Goal: Task Accomplishment & Management: Use online tool/utility

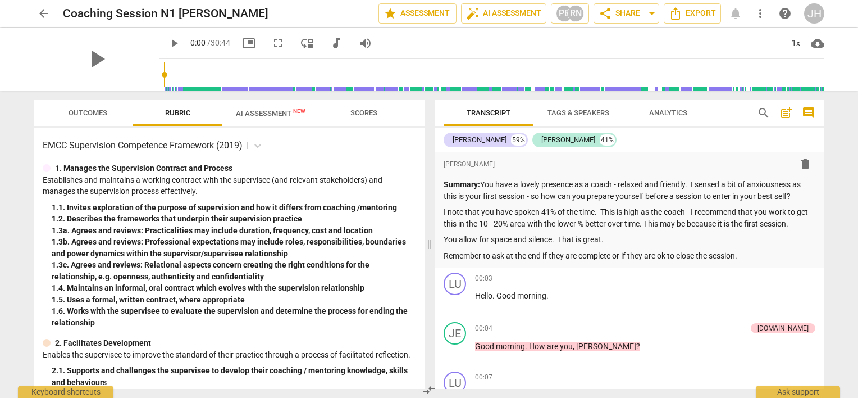
click at [47, 9] on span "arrow_back" at bounding box center [43, 13] width 13 height 13
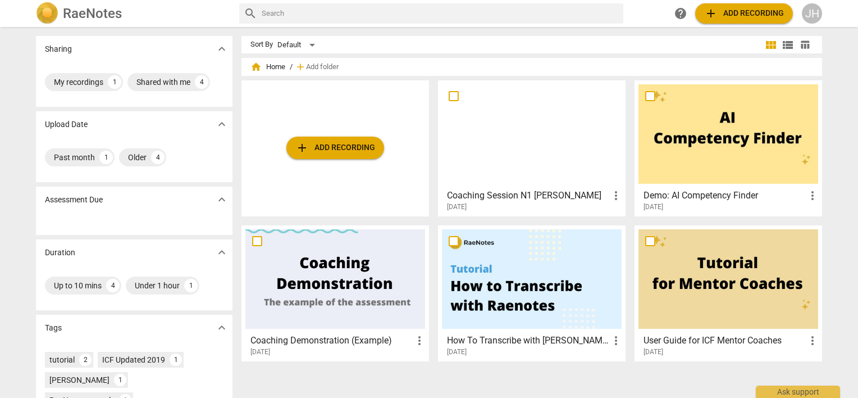
click at [535, 124] on div at bounding box center [532, 133] width 180 height 99
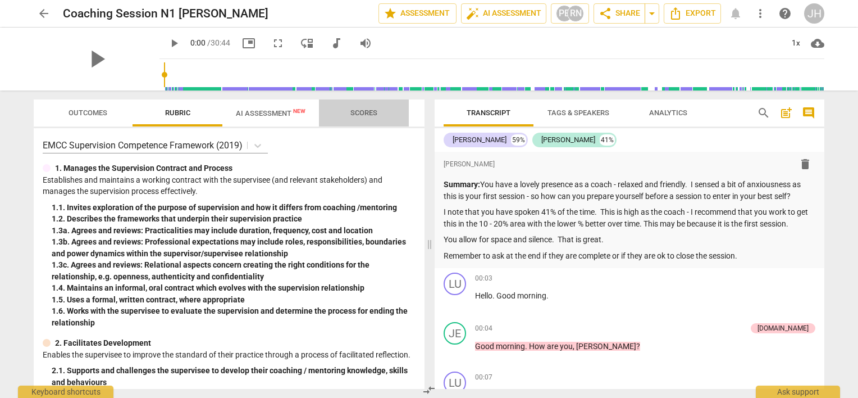
click at [370, 116] on span "Scores" at bounding box center [363, 112] width 27 height 8
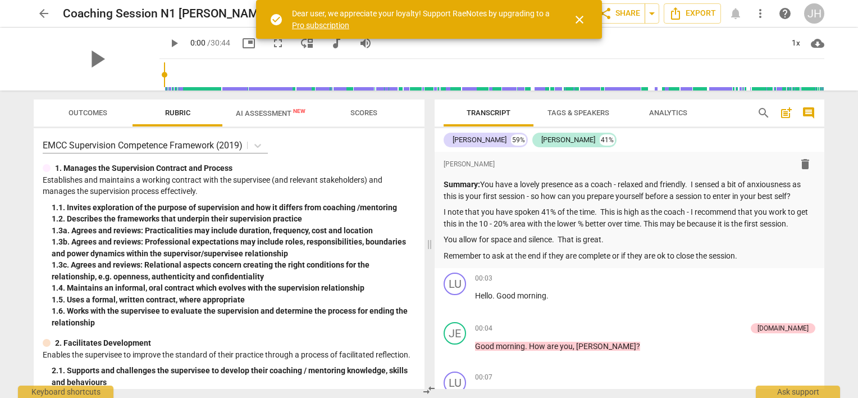
click at [583, 20] on span "close" at bounding box center [579, 19] width 13 height 13
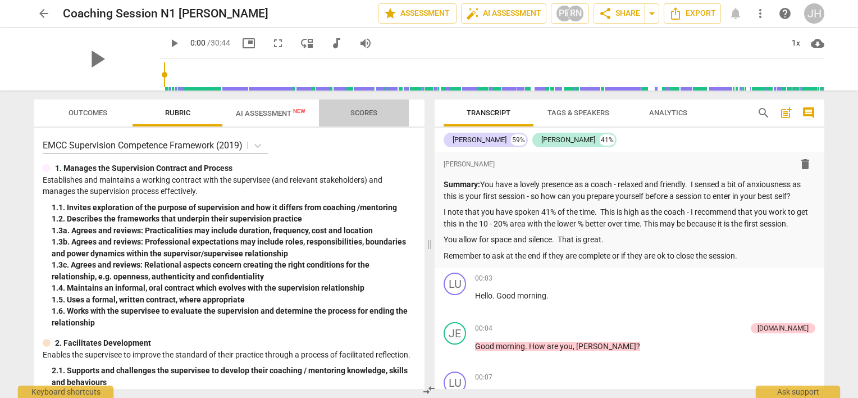
click at [353, 114] on span "Scores" at bounding box center [363, 112] width 27 height 8
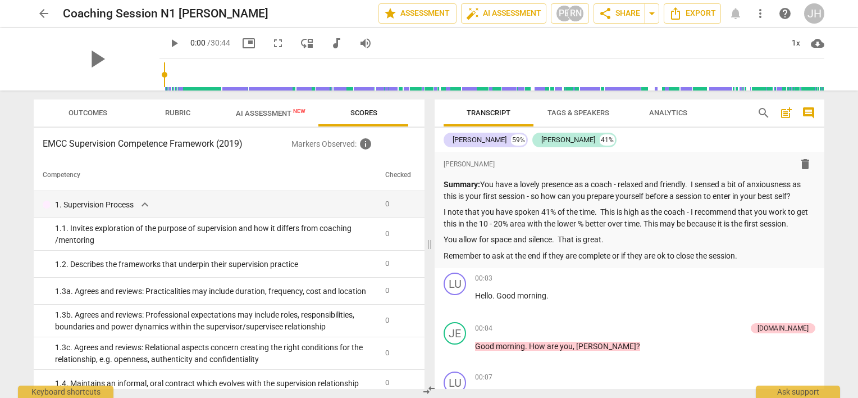
click at [290, 115] on span "AI Assessment New" at bounding box center [271, 113] width 70 height 8
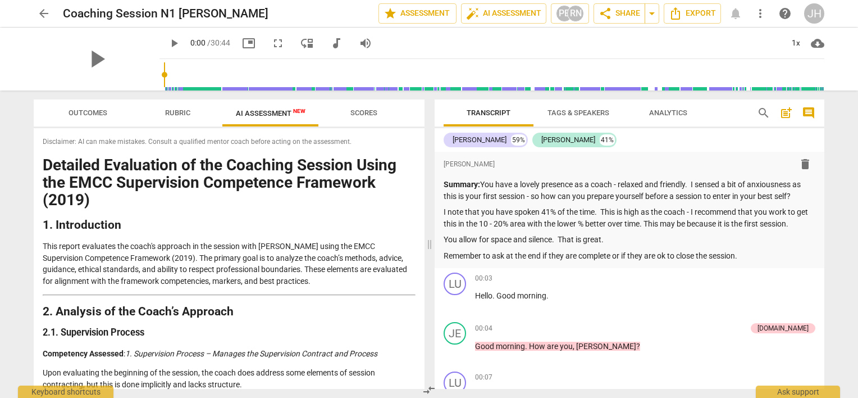
click at [172, 110] on span "Rubric" at bounding box center [177, 112] width 25 height 8
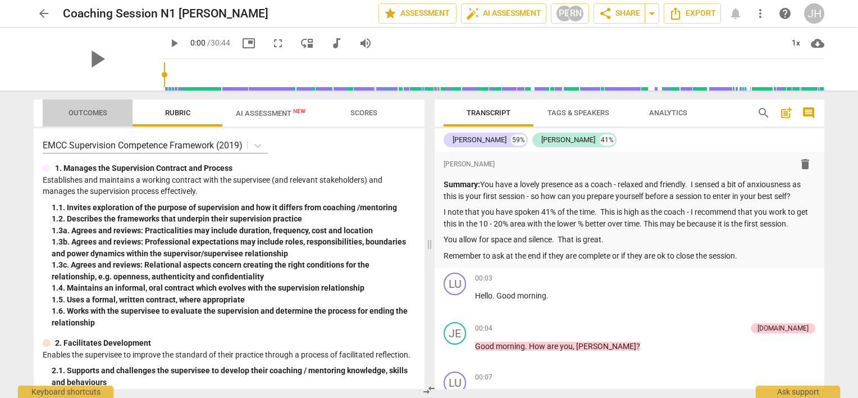
click at [88, 115] on span "Outcomes" at bounding box center [88, 112] width 39 height 8
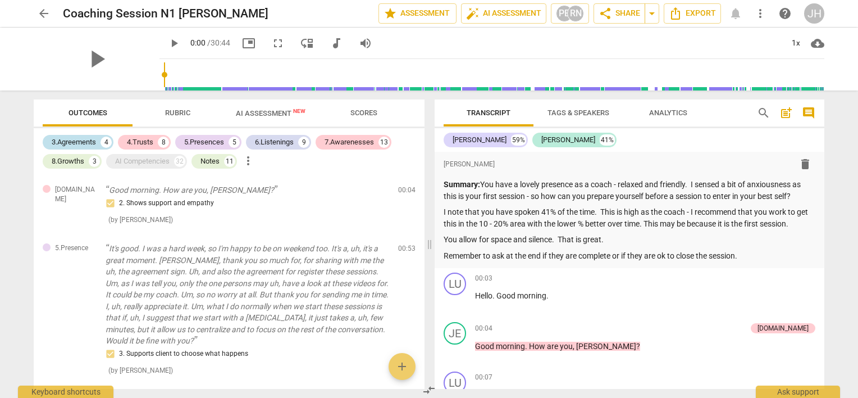
click at [108, 140] on div "4" at bounding box center [106, 141] width 11 height 11
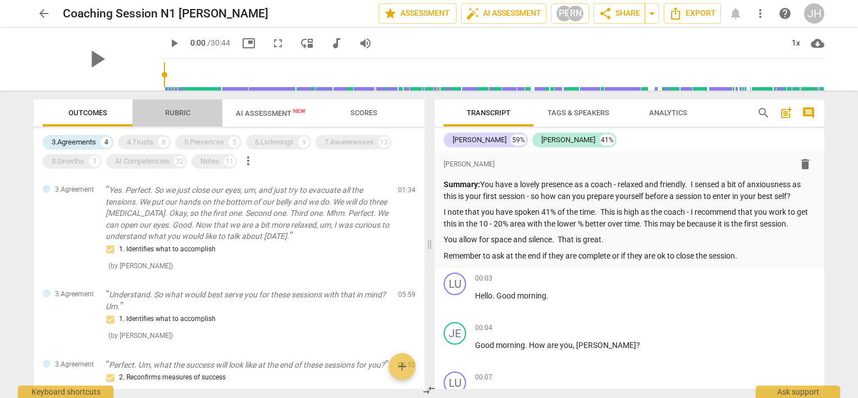
click at [162, 113] on span "Rubric" at bounding box center [178, 113] width 52 height 15
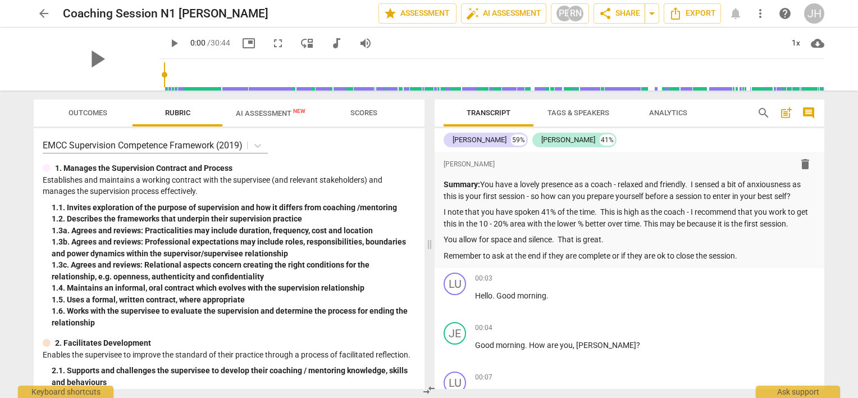
click at [104, 117] on span "Outcomes" at bounding box center [88, 113] width 66 height 15
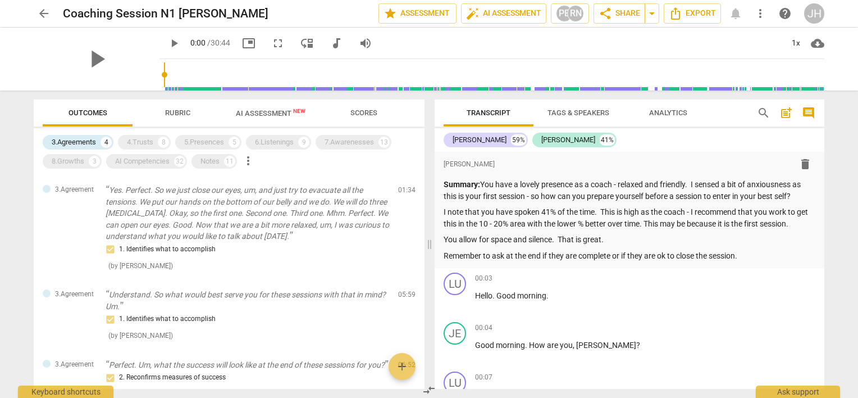
click at [49, 12] on span "arrow_back" at bounding box center [43, 13] width 13 height 13
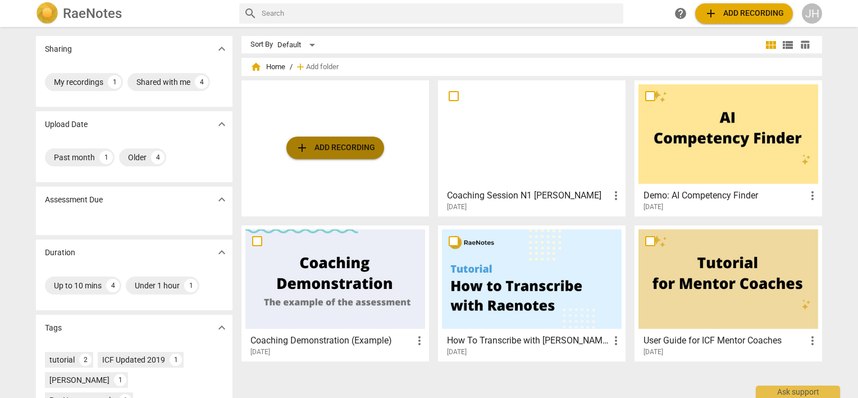
click at [357, 150] on span "add Add recording" at bounding box center [335, 147] width 80 height 13
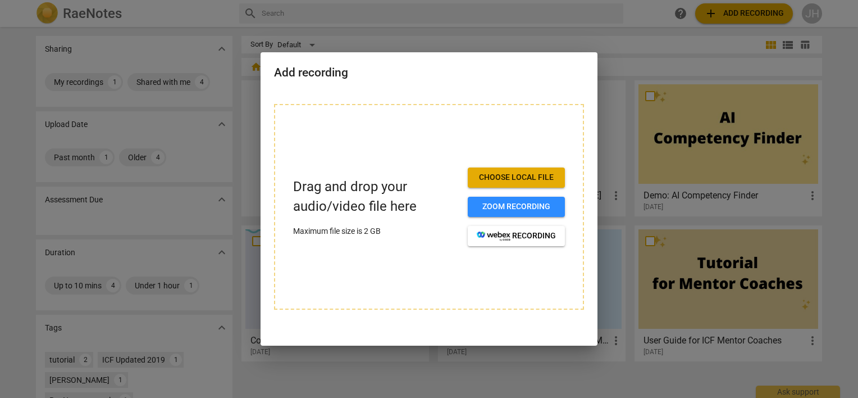
click at [553, 175] on span "Choose local file" at bounding box center [516, 177] width 79 height 11
click at [508, 207] on span "Zoom recording" at bounding box center [516, 206] width 79 height 11
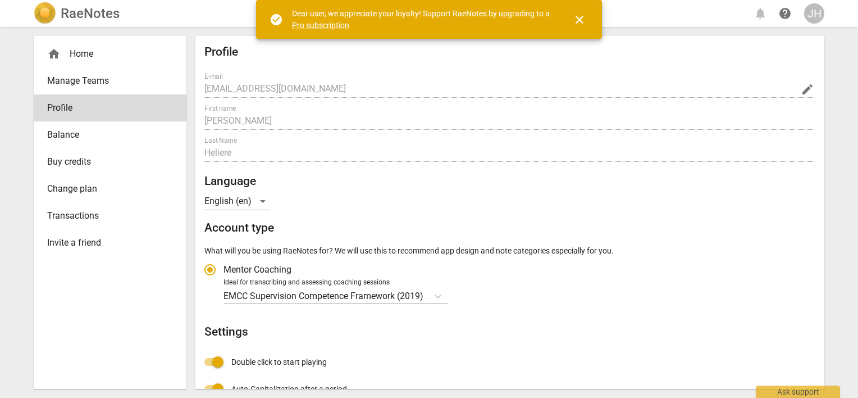
click at [71, 20] on h2 "RaeNotes" at bounding box center [90, 14] width 59 height 16
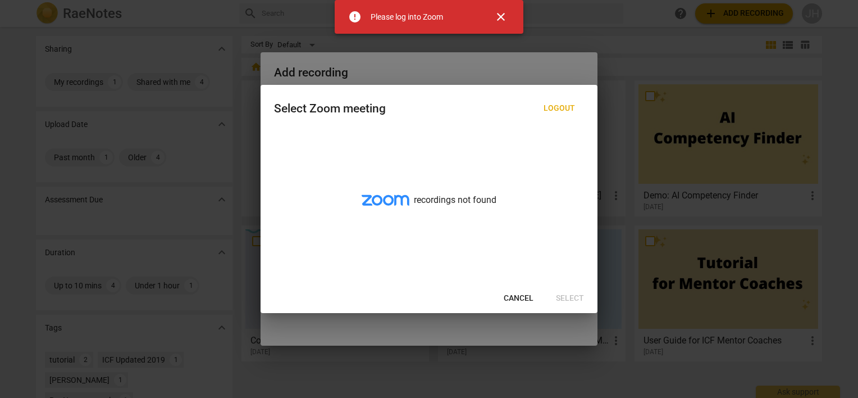
click at [560, 297] on div "Cancel Select" at bounding box center [429, 298] width 332 height 20
click at [514, 298] on span "Cancel" at bounding box center [519, 298] width 30 height 11
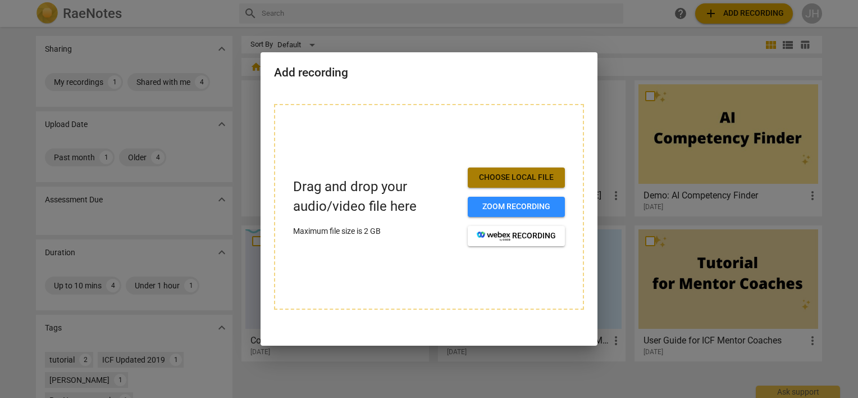
click at [525, 174] on span "Choose local file" at bounding box center [516, 177] width 79 height 11
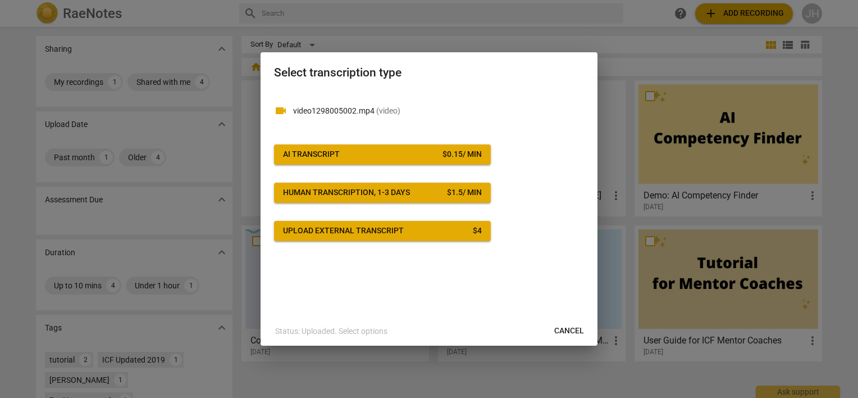
click at [423, 159] on span "AI Transcript $ 0.15 / min" at bounding box center [382, 154] width 199 height 11
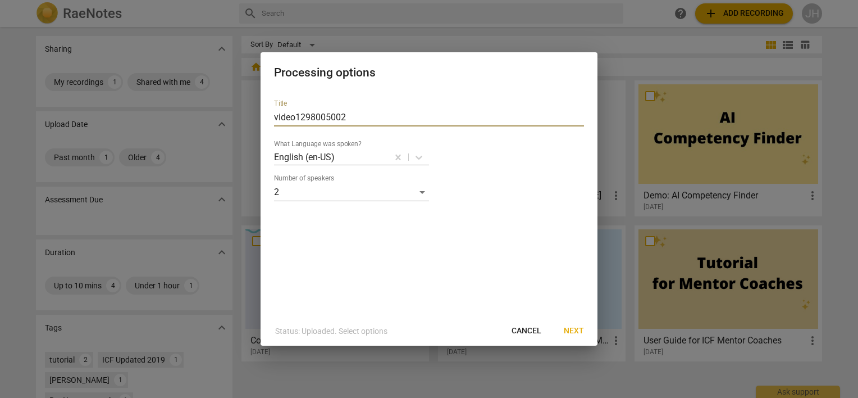
drag, startPoint x: 359, startPoint y: 115, endPoint x: 213, endPoint y: 85, distance: 149.0
click at [209, 83] on div "Processing options Title video1298005002 What Language was spoken? English (en-…" at bounding box center [429, 199] width 858 height 398
type input "Coaching Session - Maxime"
click at [570, 328] on span "Next" at bounding box center [574, 330] width 20 height 11
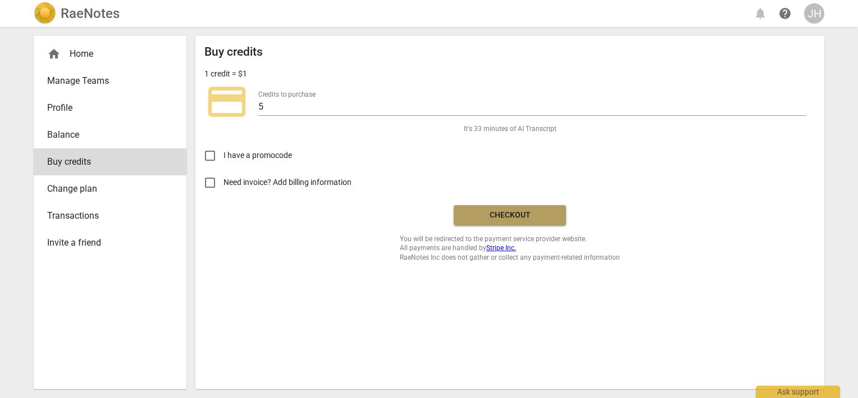
click at [487, 217] on span "Checkout" at bounding box center [510, 214] width 94 height 11
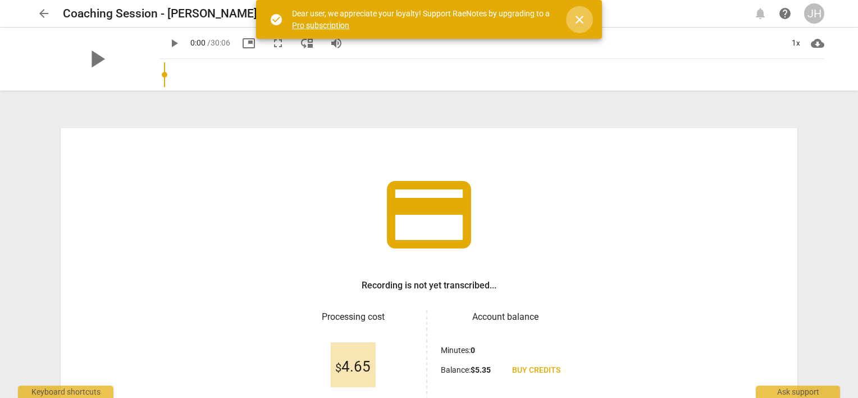
click at [578, 18] on span "close" at bounding box center [579, 19] width 13 height 13
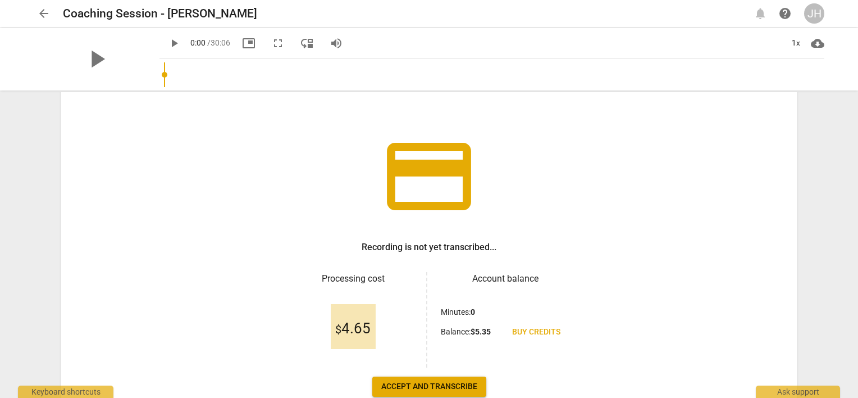
scroll to position [56, 0]
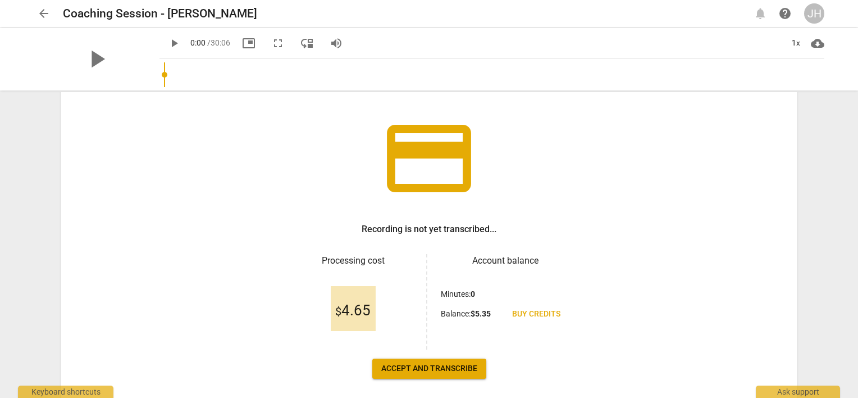
click at [463, 372] on span "Accept and transcribe" at bounding box center [429, 368] width 96 height 11
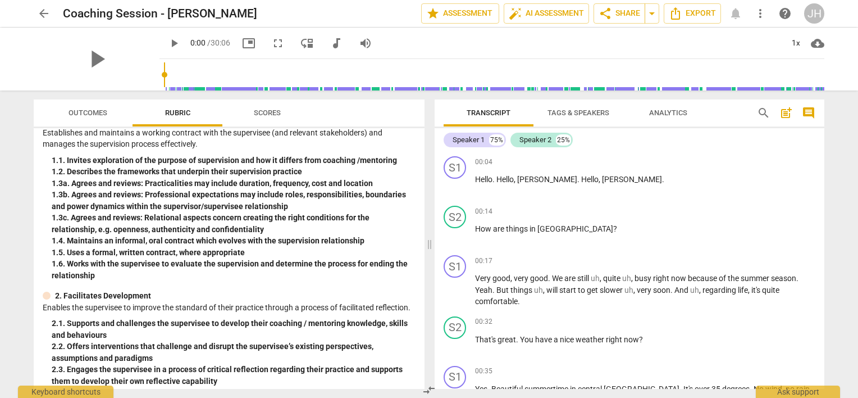
scroll to position [0, 0]
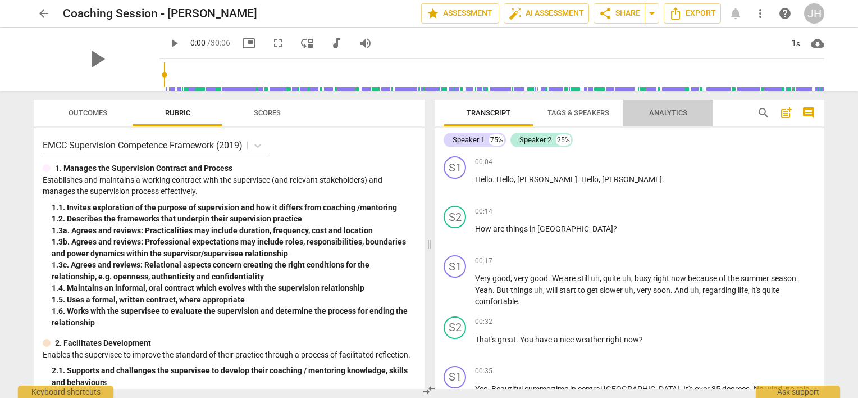
click at [659, 111] on span "Analytics" at bounding box center [668, 112] width 38 height 8
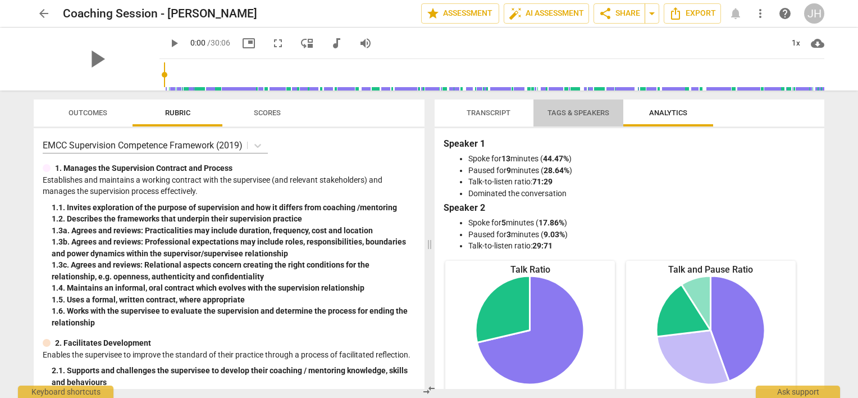
click at [584, 117] on span "Tags & Speakers" at bounding box center [578, 113] width 89 height 15
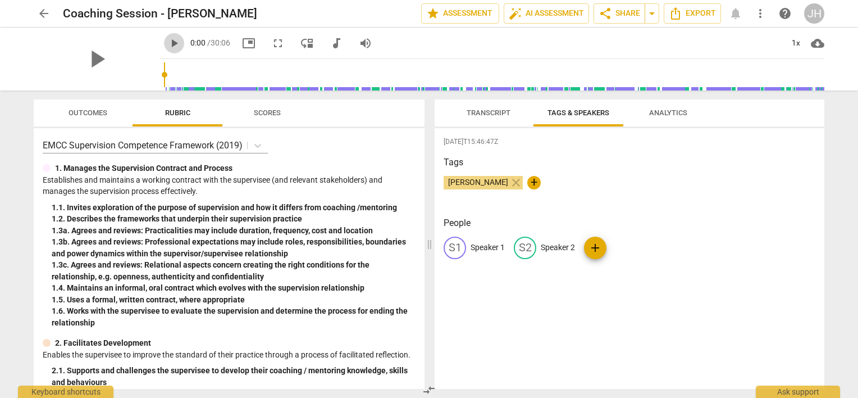
click at [167, 43] on span "play_arrow" at bounding box center [173, 43] width 13 height 13
click at [472, 111] on span "Transcript" at bounding box center [489, 112] width 44 height 8
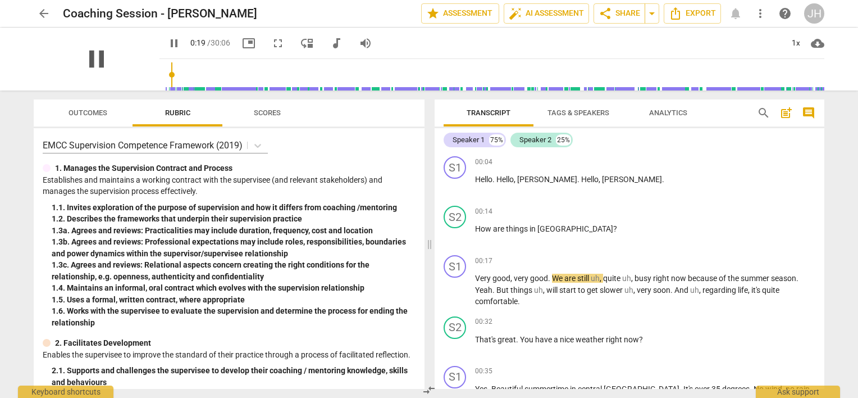
click at [92, 61] on span "pause" at bounding box center [96, 58] width 29 height 29
type input "20"
click at [590, 122] on button "Tags & Speakers" at bounding box center [578, 112] width 90 height 27
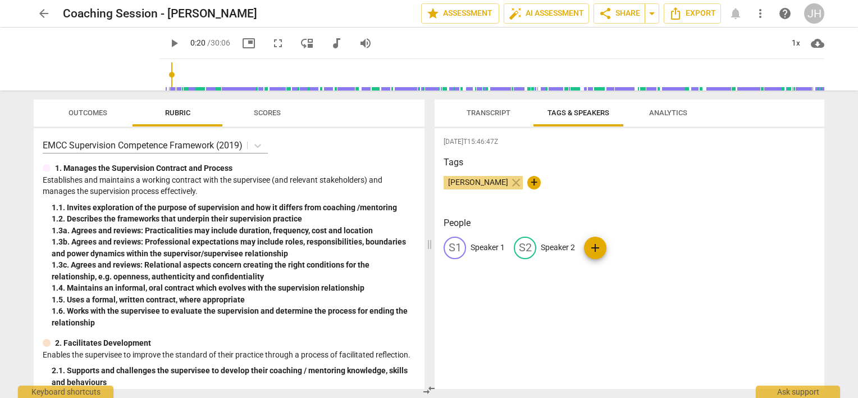
click at [550, 246] on p "Speaker 2" at bounding box center [558, 247] width 34 height 12
type input "[PERSON_NAME]"
click at [479, 243] on p "Speaker 1" at bounding box center [488, 247] width 34 height 12
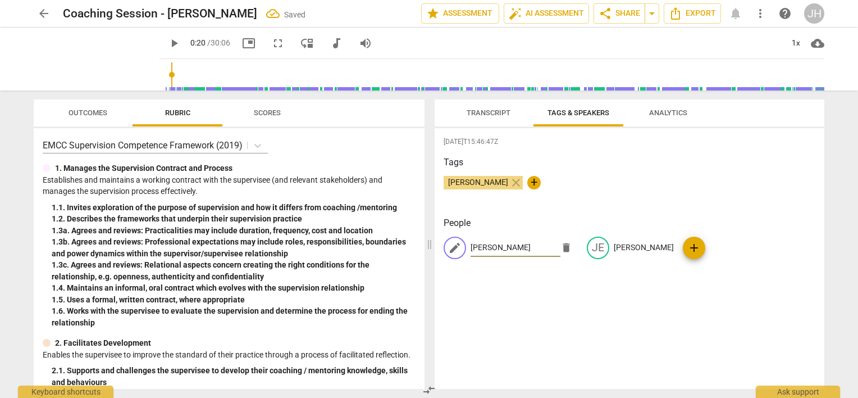
type input "Maxime"
click at [613, 305] on div "2025-08-30T15:46:47Z Tags Jean Heliere close + People edit Maxime delete JE Jea…" at bounding box center [630, 258] width 390 height 261
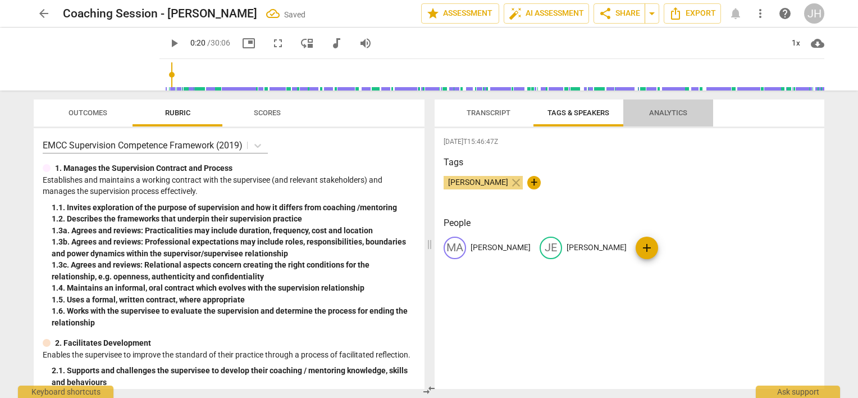
click at [651, 116] on span "Analytics" at bounding box center [668, 112] width 38 height 8
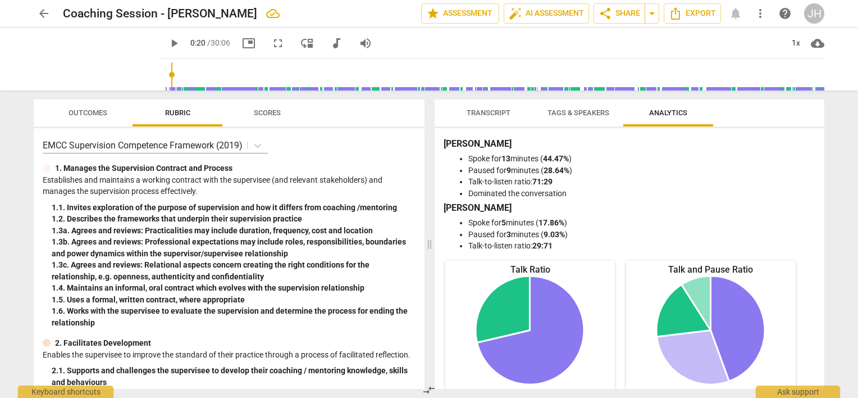
click at [586, 111] on span "Tags & Speakers" at bounding box center [579, 112] width 62 height 8
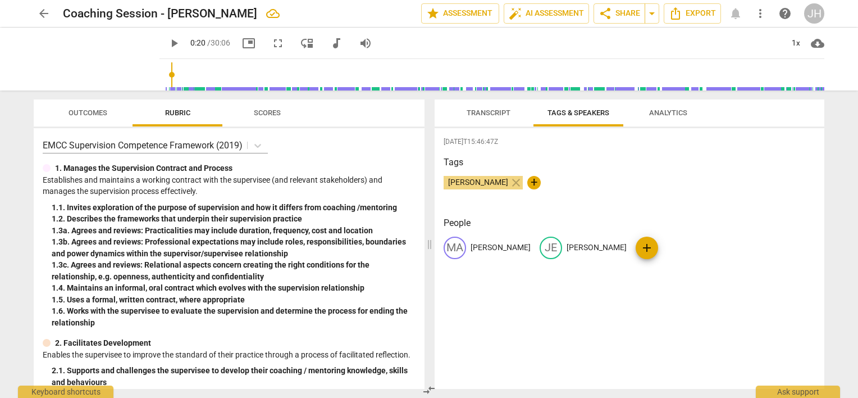
click at [492, 112] on span "Transcript" at bounding box center [489, 112] width 44 height 8
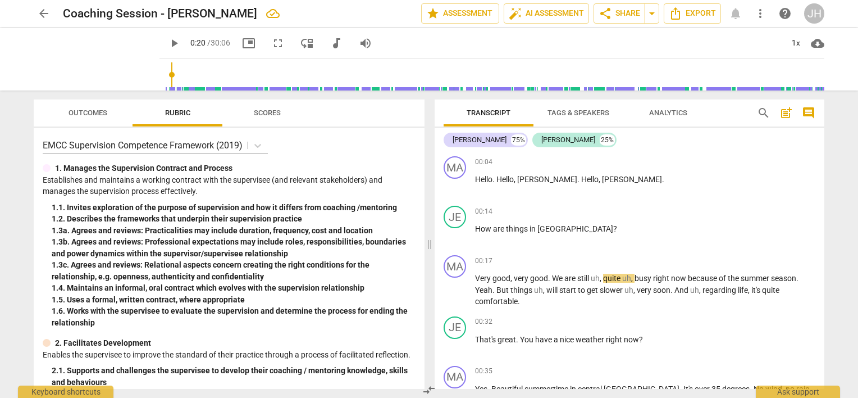
click at [263, 111] on span "Scores" at bounding box center [267, 112] width 27 height 8
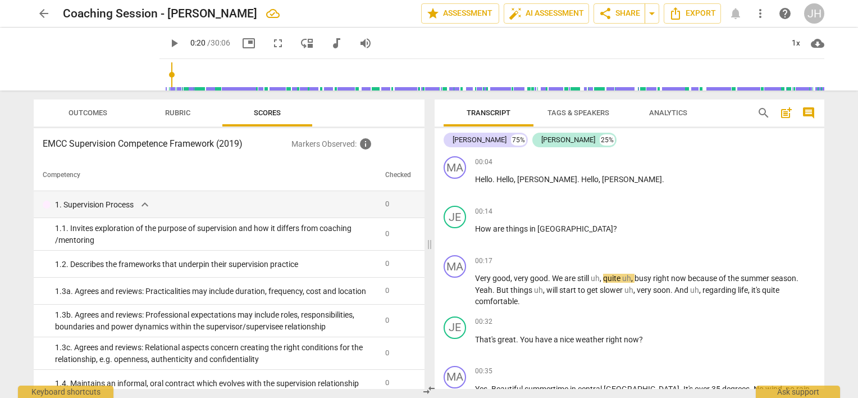
click at [101, 109] on span "Outcomes" at bounding box center [88, 112] width 39 height 8
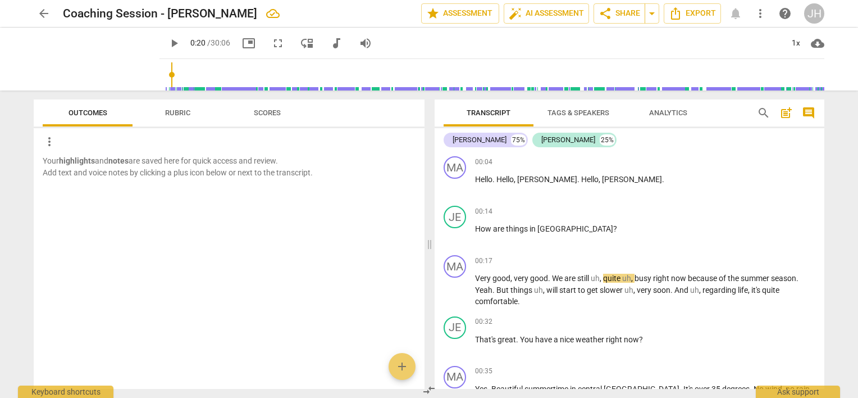
click at [118, 172] on p "Your highlights and notes are saved here for quick access and review. Add text …" at bounding box center [229, 166] width 373 height 23
click at [682, 112] on span "Analytics" at bounding box center [668, 112] width 38 height 8
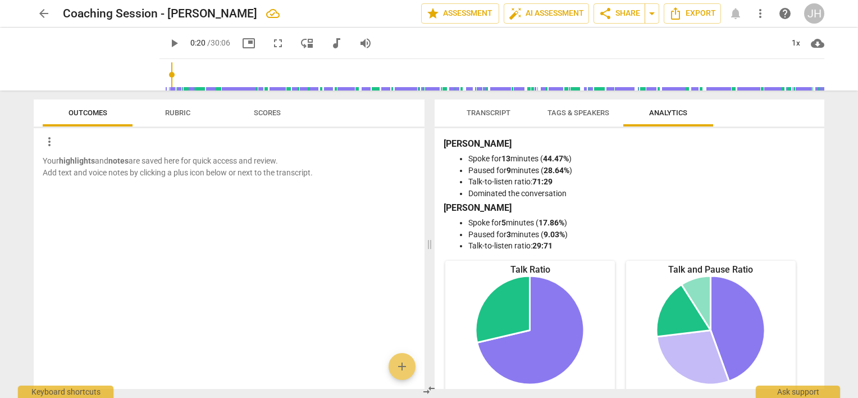
click at [563, 114] on span "Tags & Speakers" at bounding box center [579, 112] width 62 height 8
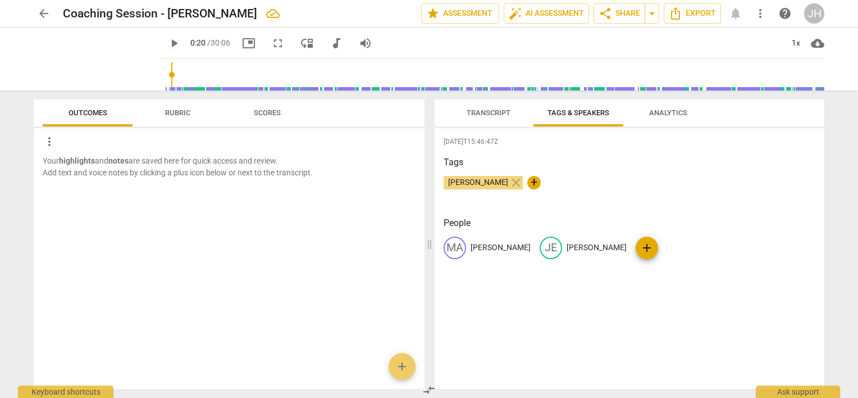
click at [472, 107] on span "Transcript" at bounding box center [488, 113] width 71 height 15
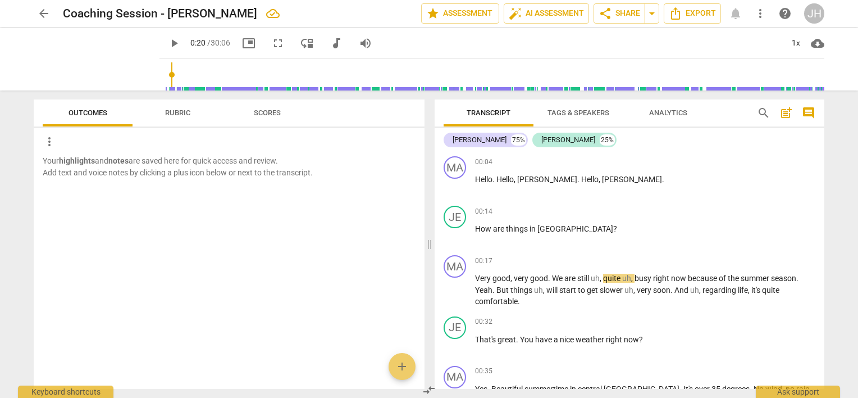
click at [350, 156] on p "Your highlights and notes are saved here for quick access and review. Add text …" at bounding box center [229, 166] width 373 height 23
click at [187, 116] on span "Rubric" at bounding box center [177, 112] width 25 height 8
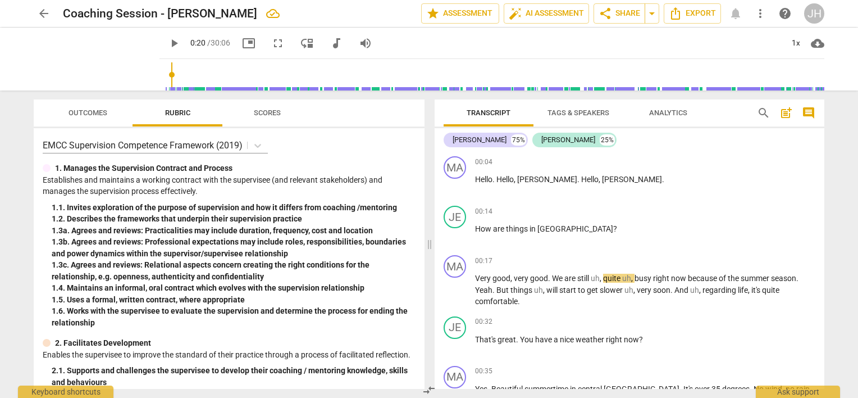
click at [106, 117] on span "Outcomes" at bounding box center [88, 113] width 66 height 15
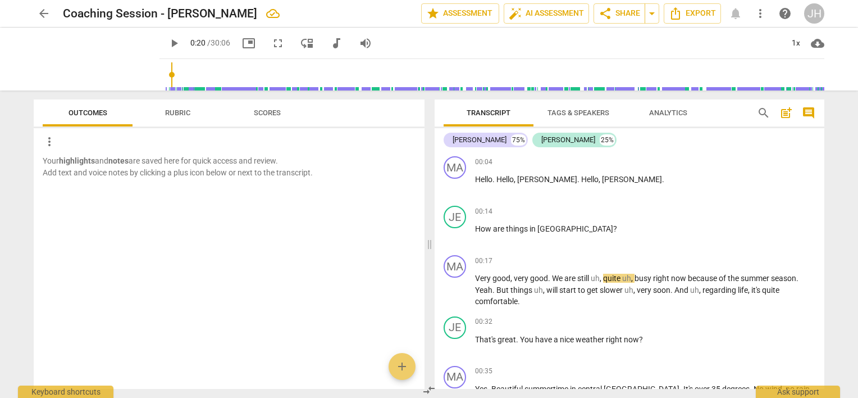
click at [171, 114] on span "Rubric" at bounding box center [177, 112] width 25 height 8
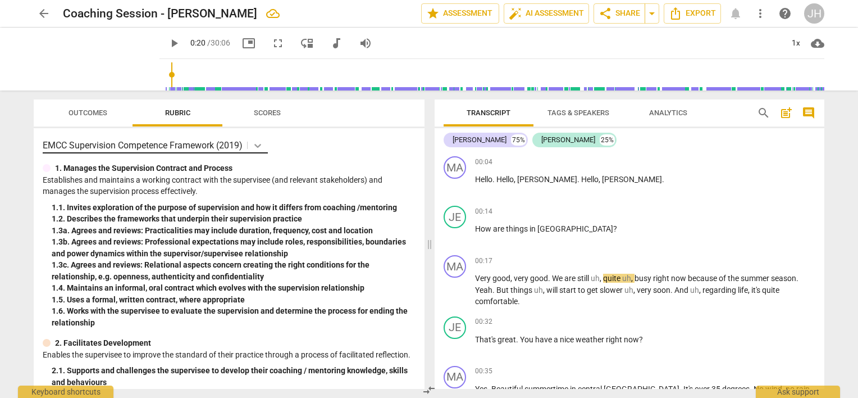
click at [256, 144] on icon at bounding box center [257, 145] width 11 height 11
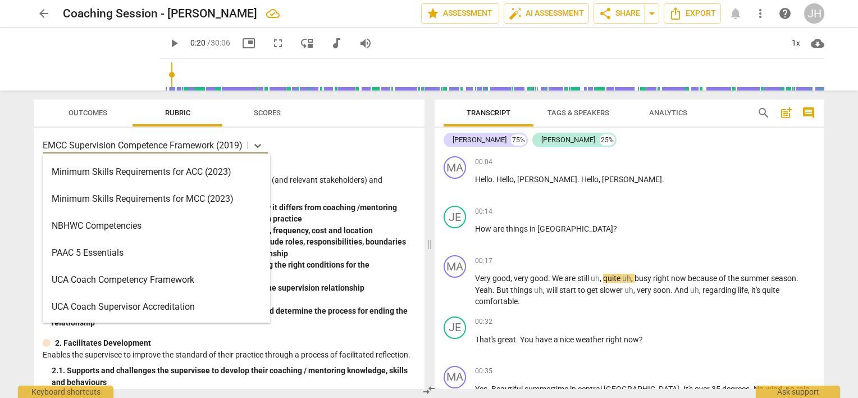
scroll to position [184, 0]
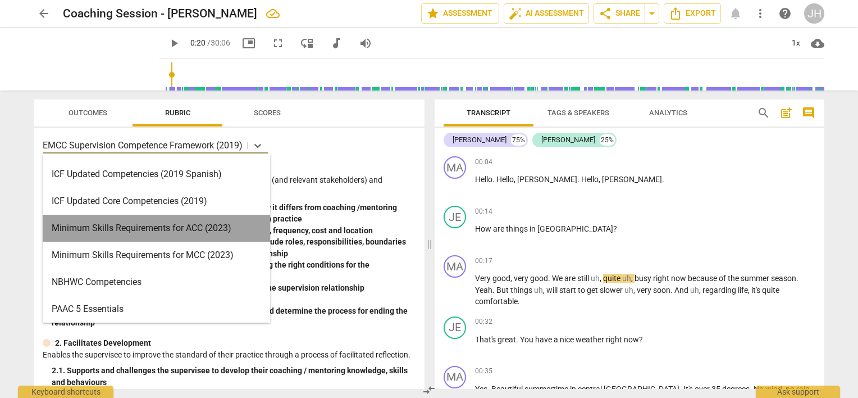
click at [166, 238] on div "Minimum Skills Requirements for ACC (2023)" at bounding box center [156, 228] width 227 height 27
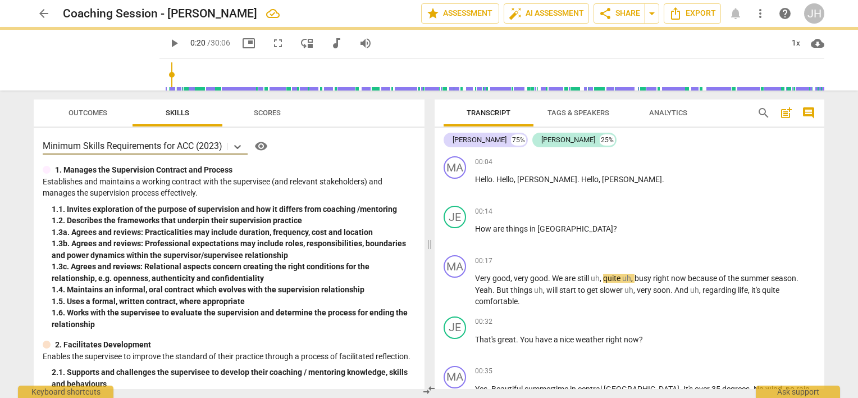
type input "20"
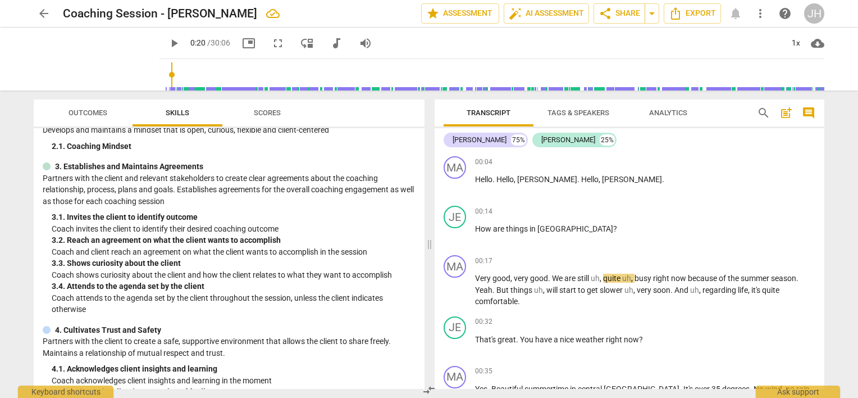
scroll to position [0, 0]
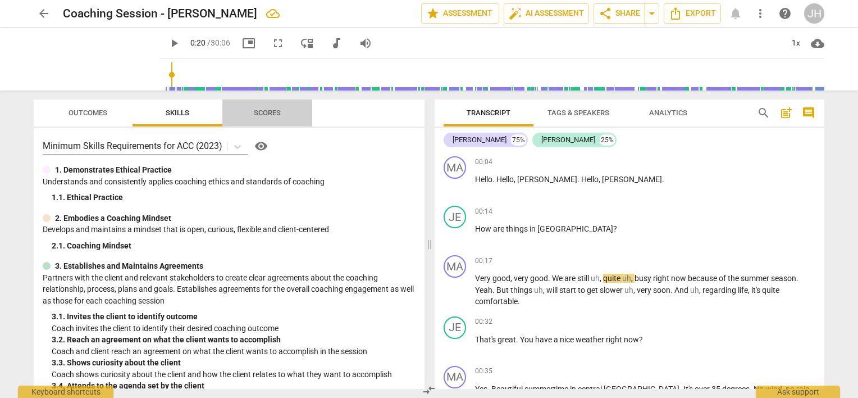
click at [271, 115] on span "Scores" at bounding box center [267, 112] width 27 height 8
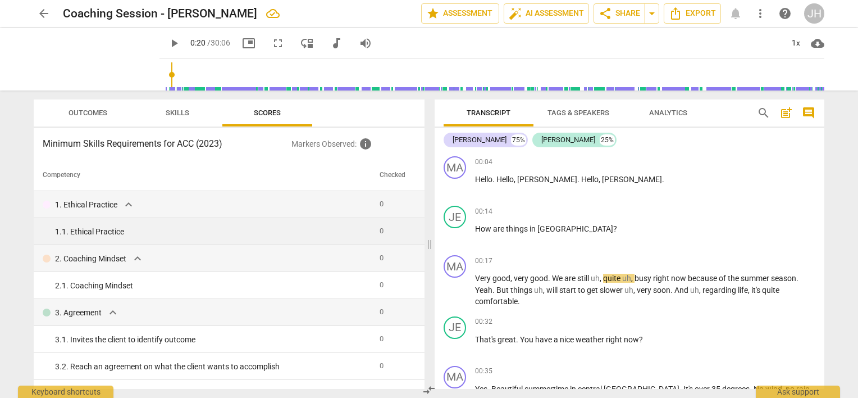
click at [112, 237] on div "1. 1. Ethical Practice" at bounding box center [213, 232] width 316 height 12
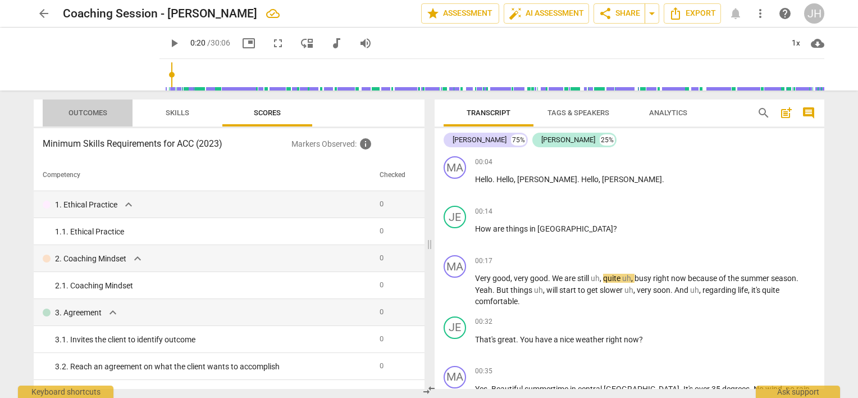
click at [90, 115] on span "Outcomes" at bounding box center [88, 112] width 39 height 8
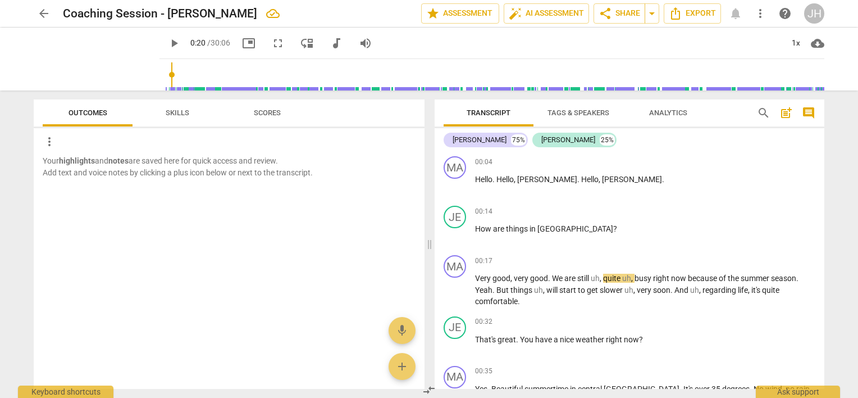
click at [177, 117] on span "Skills" at bounding box center [177, 113] width 51 height 15
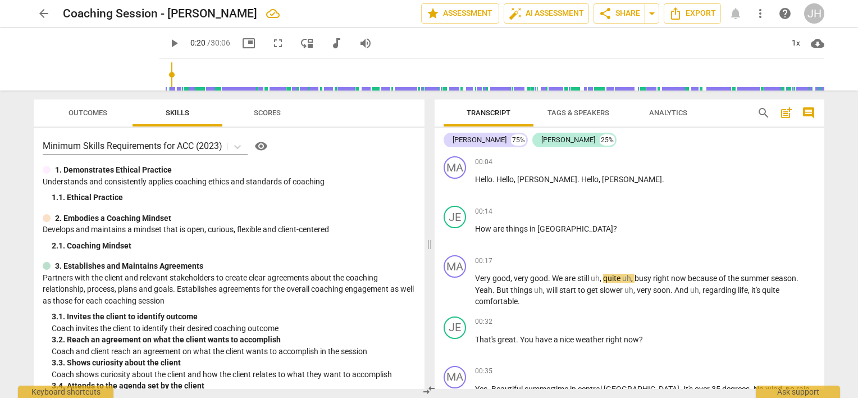
click at [267, 117] on span "Scores" at bounding box center [267, 113] width 54 height 15
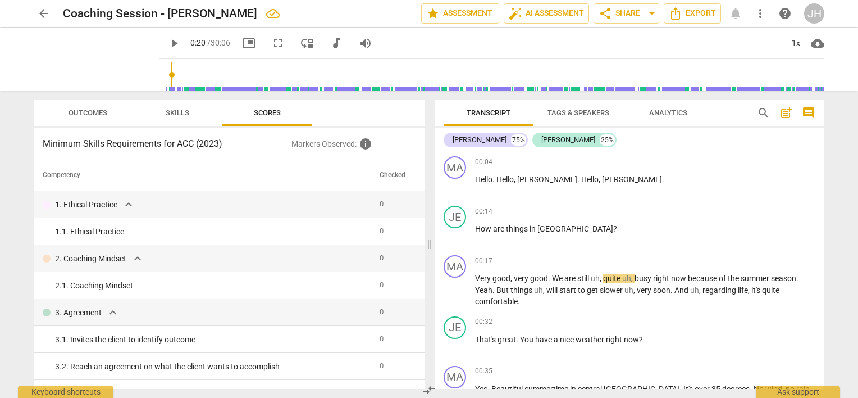
click at [189, 121] on button "Skills" at bounding box center [178, 112] width 90 height 27
